Goal: Transaction & Acquisition: Book appointment/travel/reservation

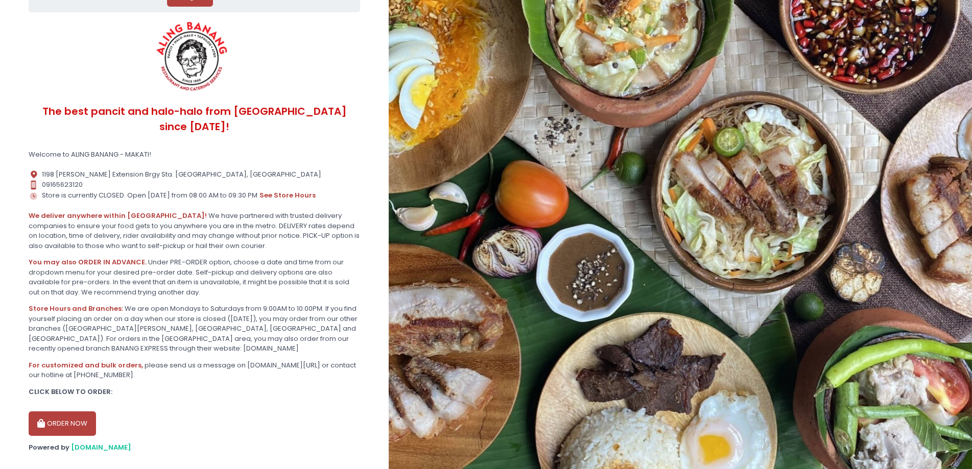
scroll to position [62, 0]
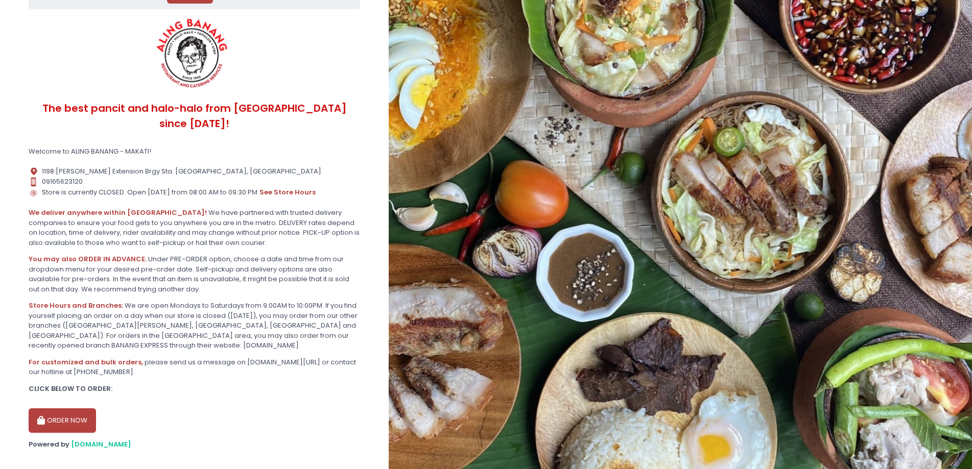
click at [69, 411] on button "ORDER NOW" at bounding box center [62, 421] width 67 height 25
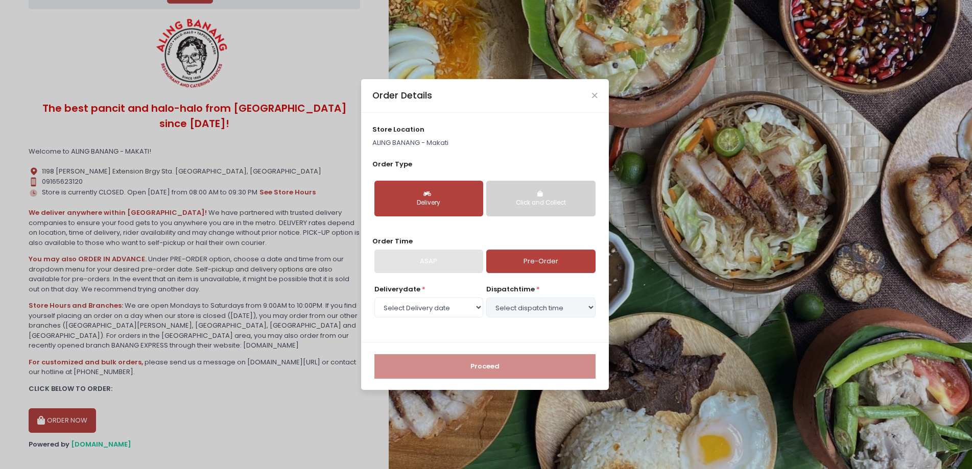
select select "[DATE]"
click at [436, 194] on button "Delivery" at bounding box center [428, 199] width 109 height 36
click at [539, 268] on link "Pre-Order" at bounding box center [540, 261] width 109 height 23
click at [461, 315] on select "Select Delivery date [DATE] [DATE] [DATE] [DATE] [DATE] [DATE] [DATE] [DATE] [D…" at bounding box center [428, 307] width 109 height 19
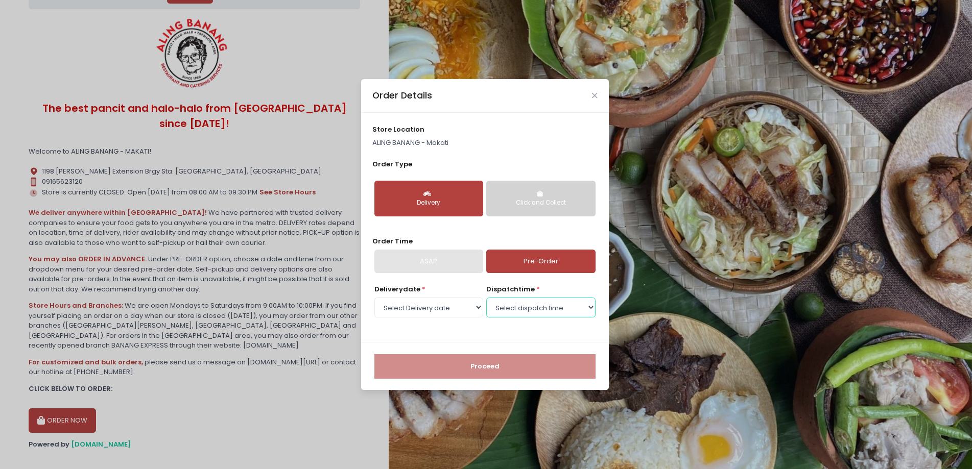
click at [535, 315] on select "Select dispatch time 09:00 AM - 09:30 AM 09:30 AM - 10:00 AM 10:00 AM - 10:30 A…" at bounding box center [540, 307] width 109 height 19
click at [537, 310] on select "Select dispatch time 09:00 AM - 09:30 AM 09:30 AM - 10:00 AM 10:00 AM - 10:30 A…" at bounding box center [540, 307] width 109 height 19
select select "12:30"
click at [486, 298] on select "Select dispatch time 09:00 AM - 09:30 AM 09:30 AM - 10:00 AM 10:00 AM - 10:30 A…" at bounding box center [540, 307] width 109 height 19
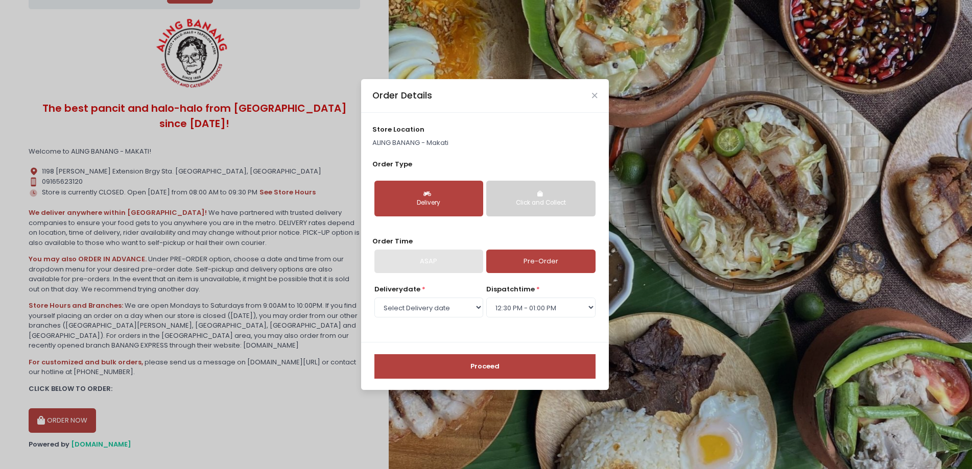
click at [529, 371] on button "Proceed" at bounding box center [484, 366] width 221 height 25
